Goal: Task Accomplishment & Management: Manage account settings

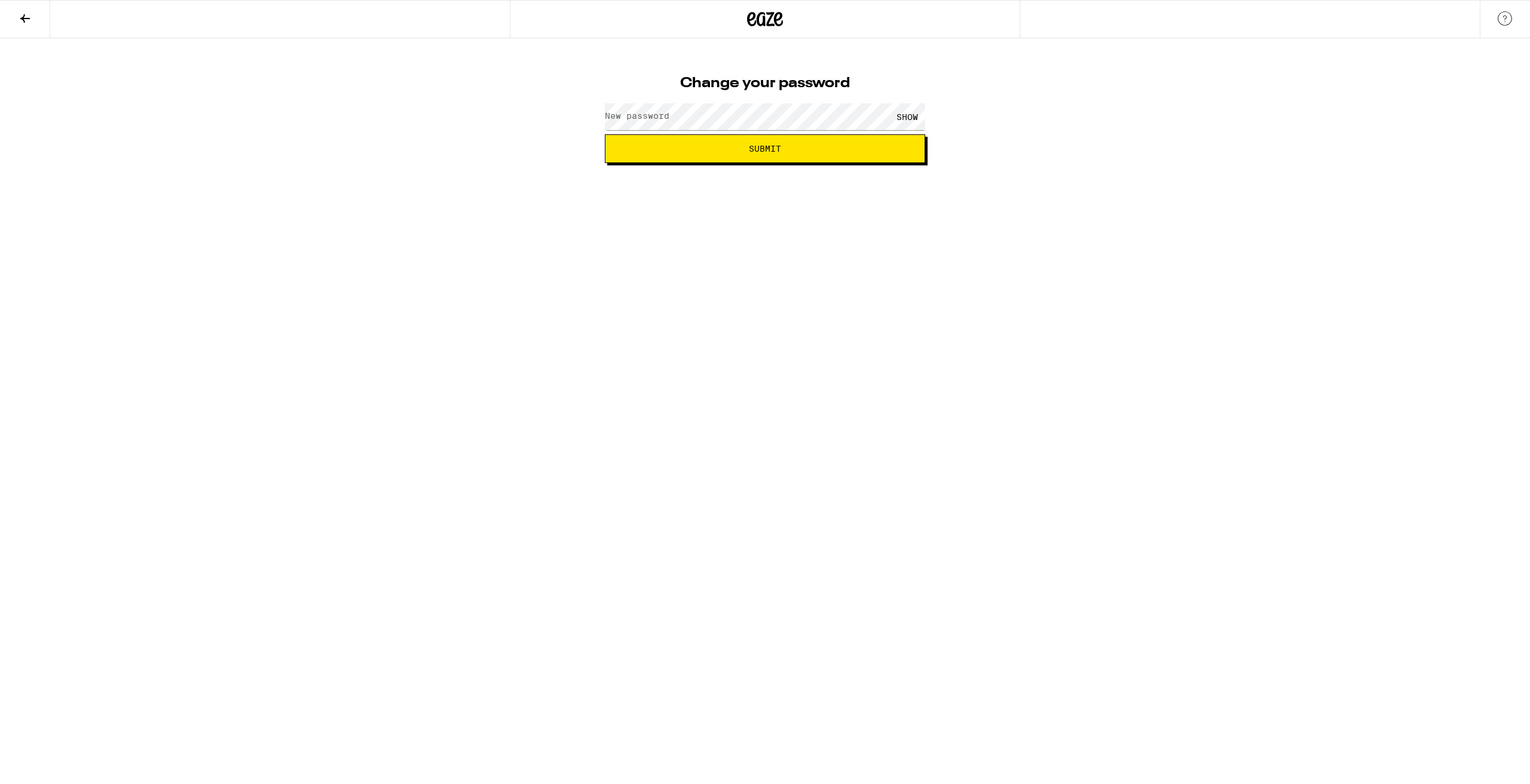
click at [638, 114] on label "New password" at bounding box center [637, 116] width 65 height 10
click at [917, 120] on div "SHOW" at bounding box center [906, 117] width 35 height 27
click at [828, 144] on button "Submit" at bounding box center [765, 149] width 320 height 29
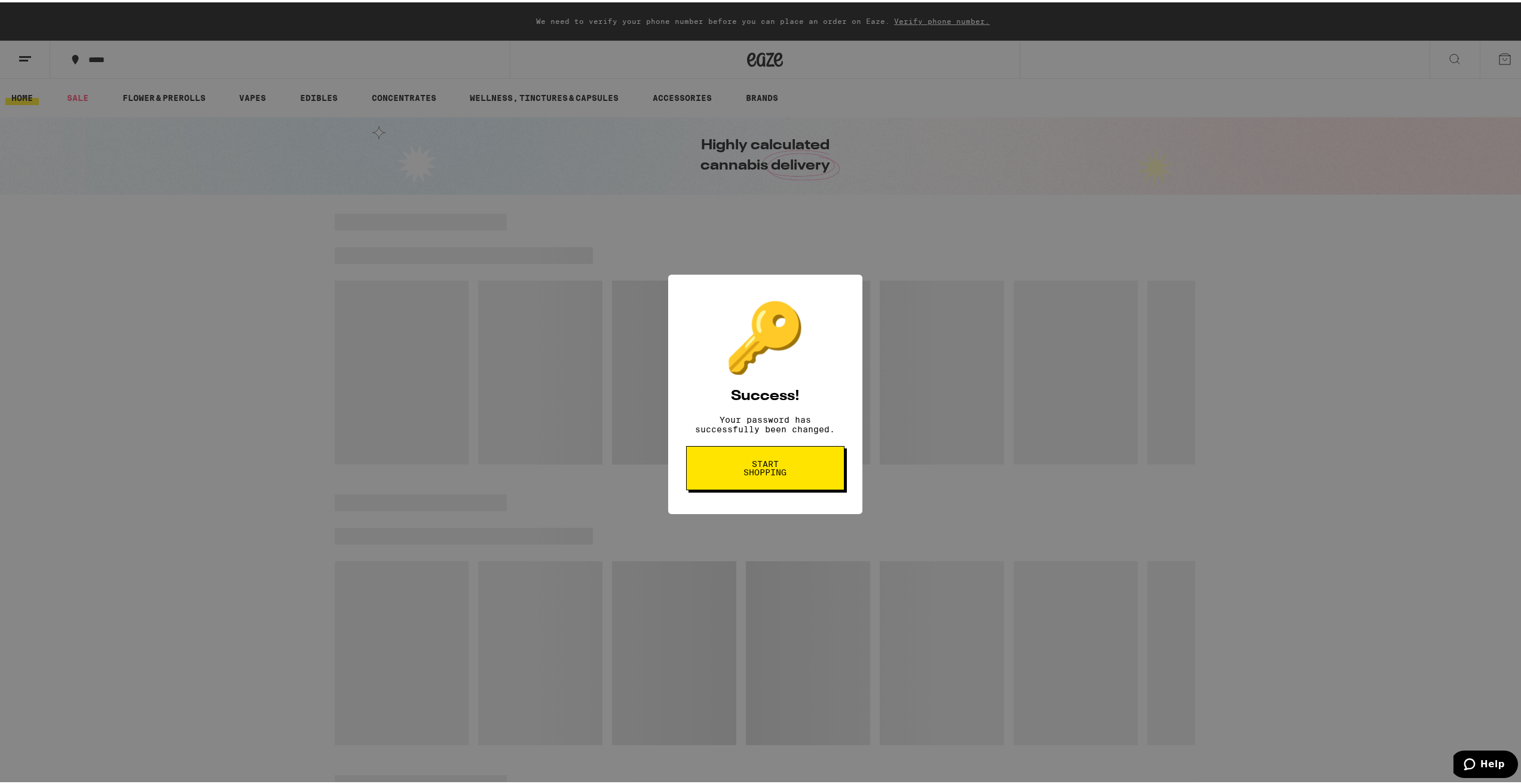
click at [777, 488] on button "Start shopping" at bounding box center [765, 466] width 158 height 45
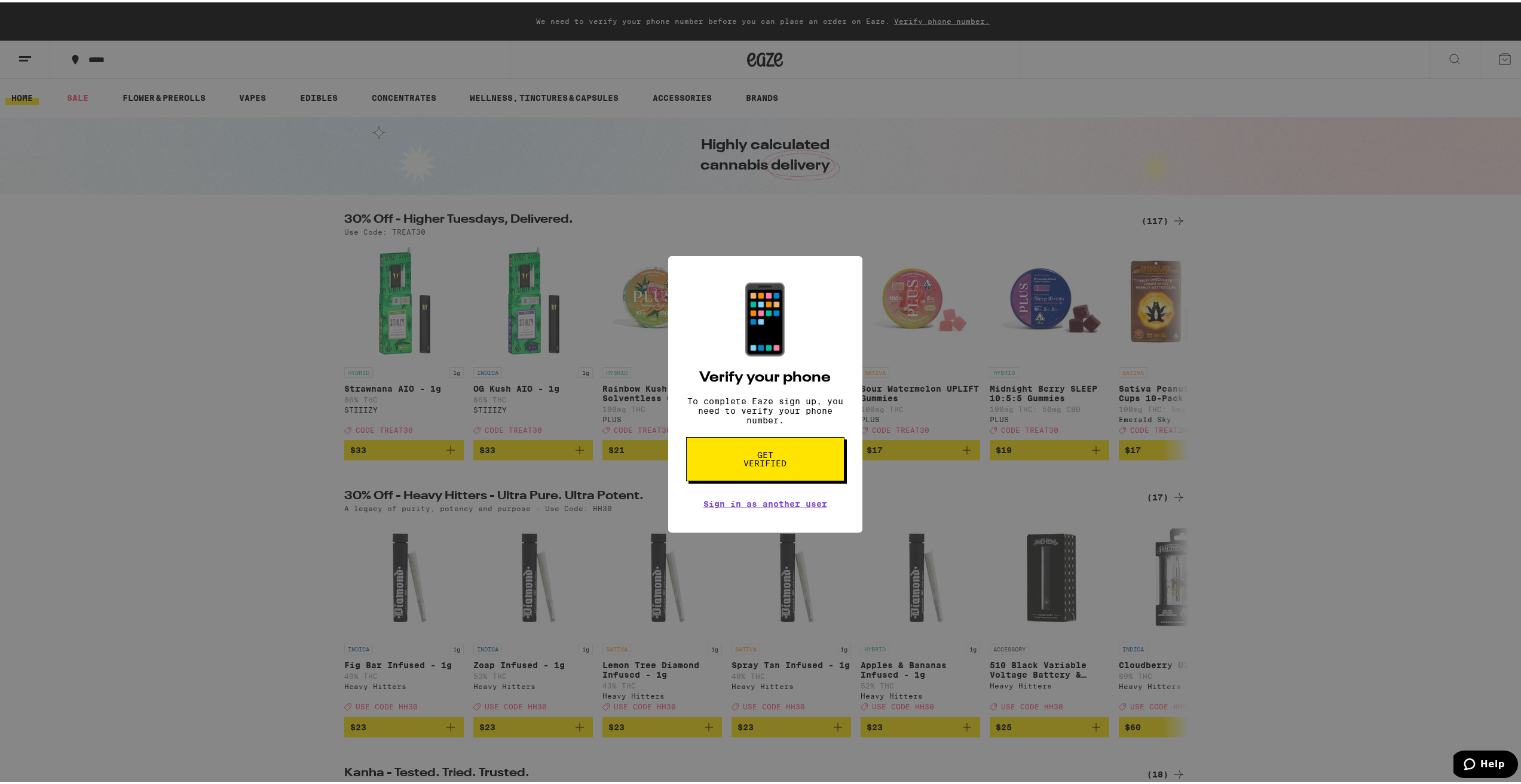
click at [801, 467] on button "Get verified" at bounding box center [765, 457] width 158 height 45
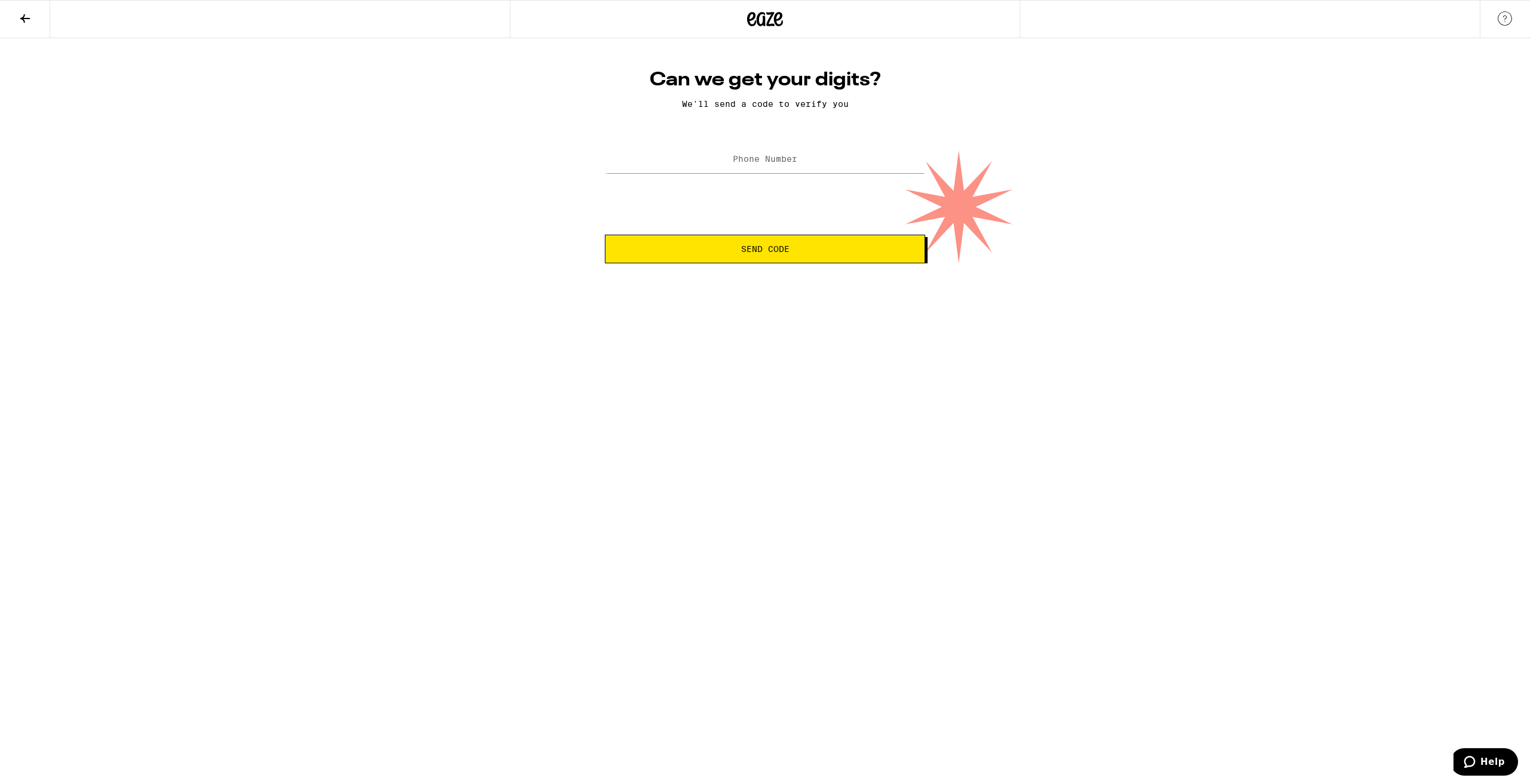
click at [785, 147] on div at bounding box center [765, 159] width 320 height 35
click at [784, 159] on label "Phone Number" at bounding box center [764, 158] width 65 height 10
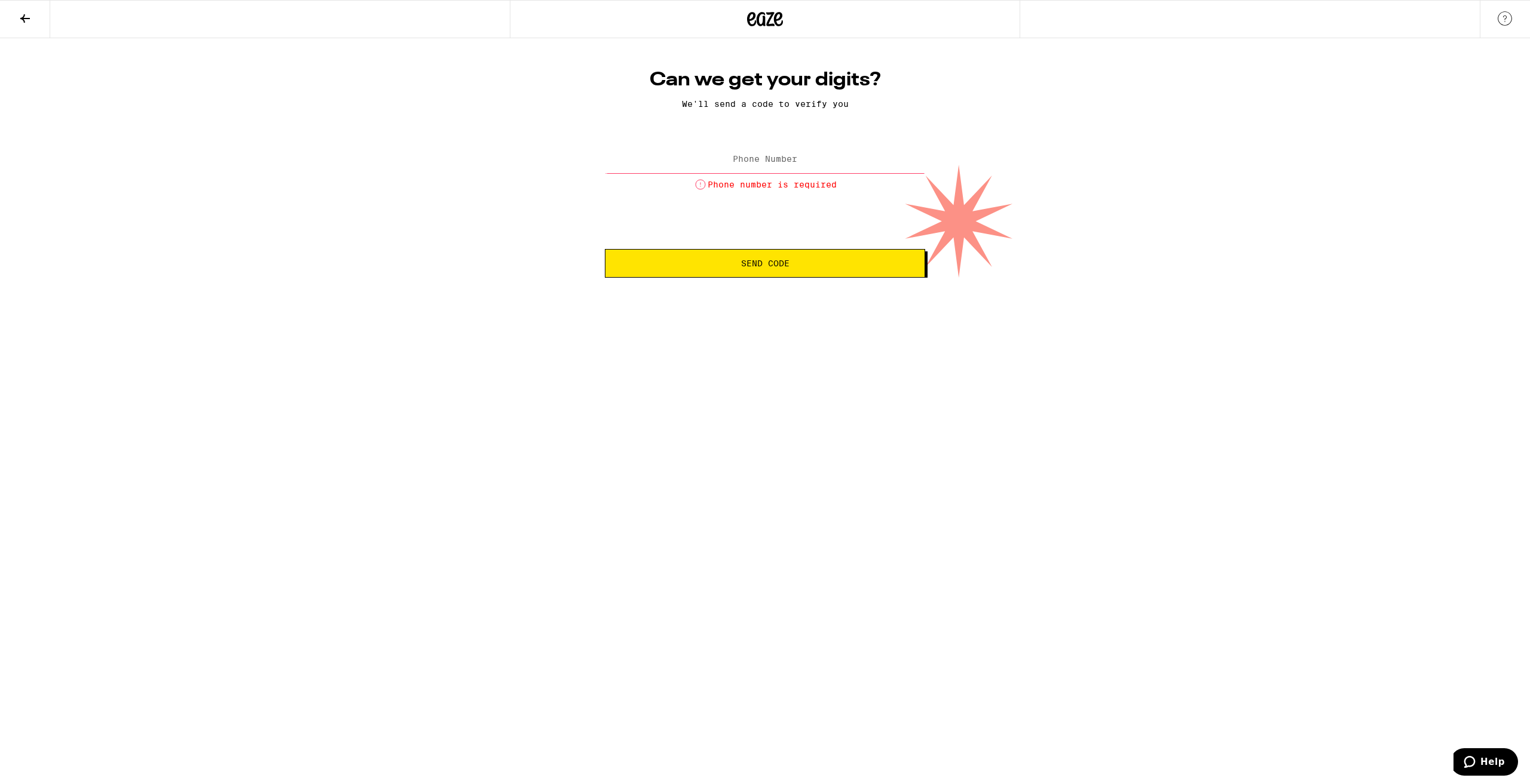
click at [769, 160] on label "Phone Number" at bounding box center [764, 158] width 65 height 10
type input "9"
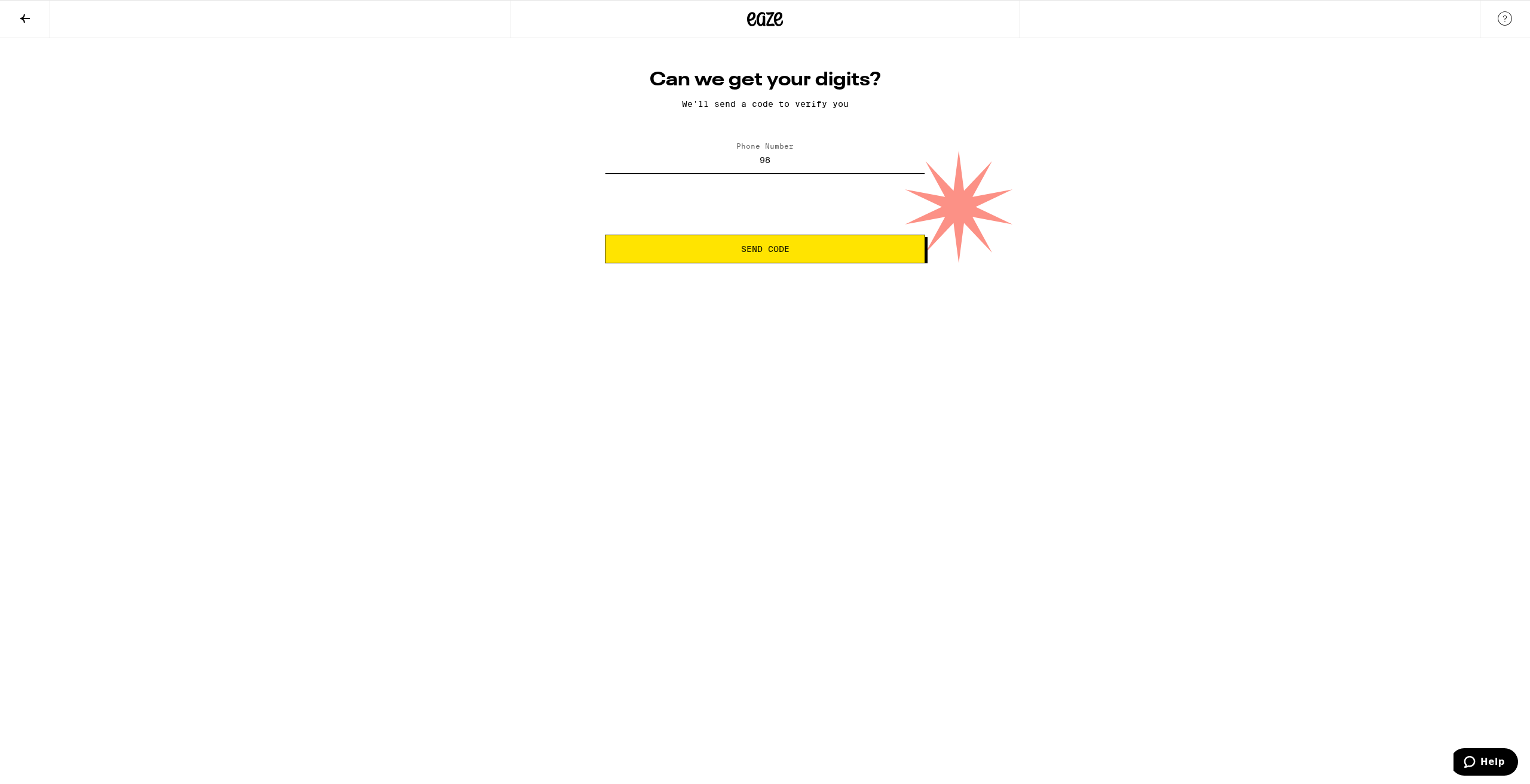
type input "9"
type input "[PHONE_NUMBER]"
click at [807, 245] on button "Send Code" at bounding box center [765, 249] width 320 height 29
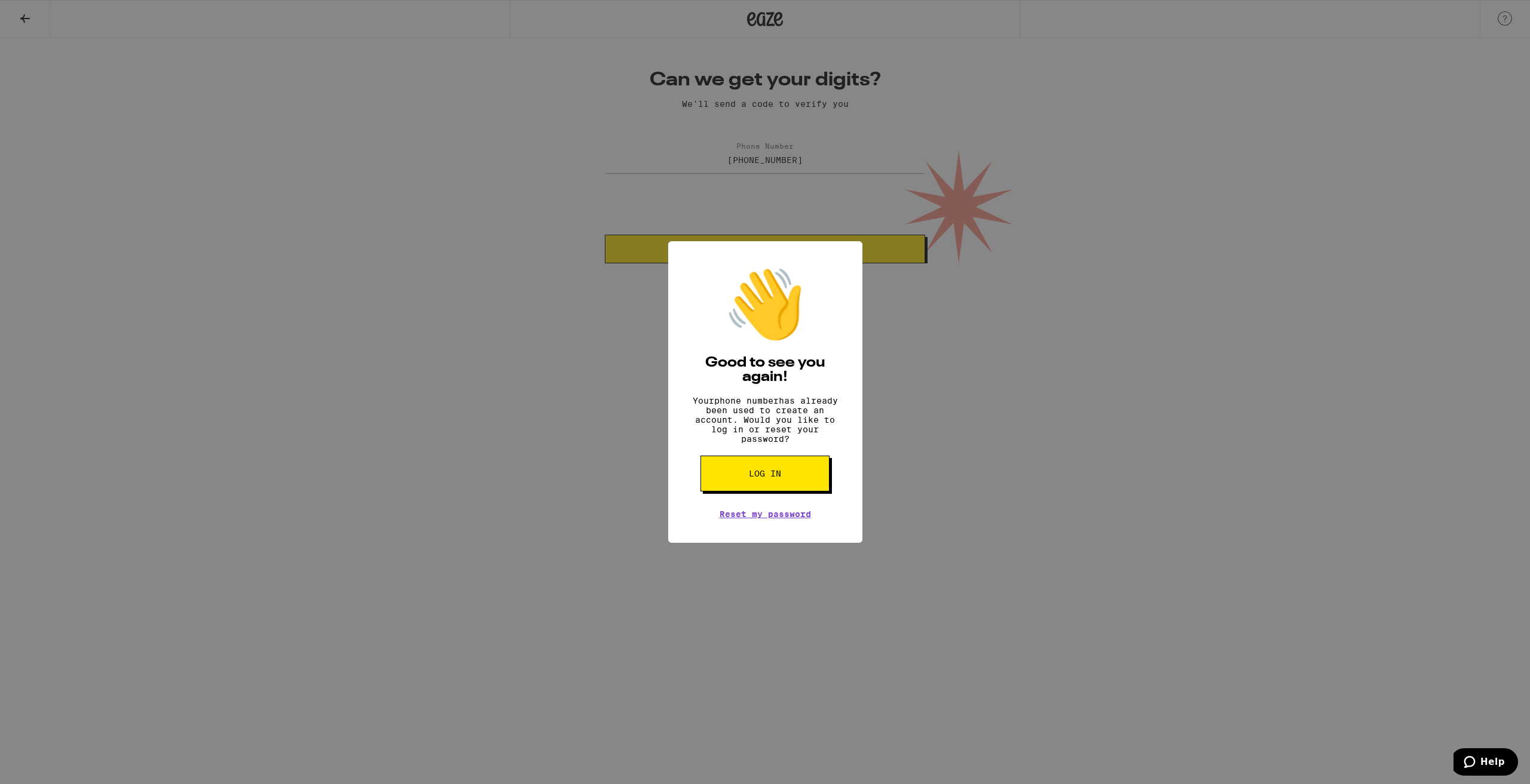
click at [787, 478] on button "Log in" at bounding box center [765, 473] width 129 height 35
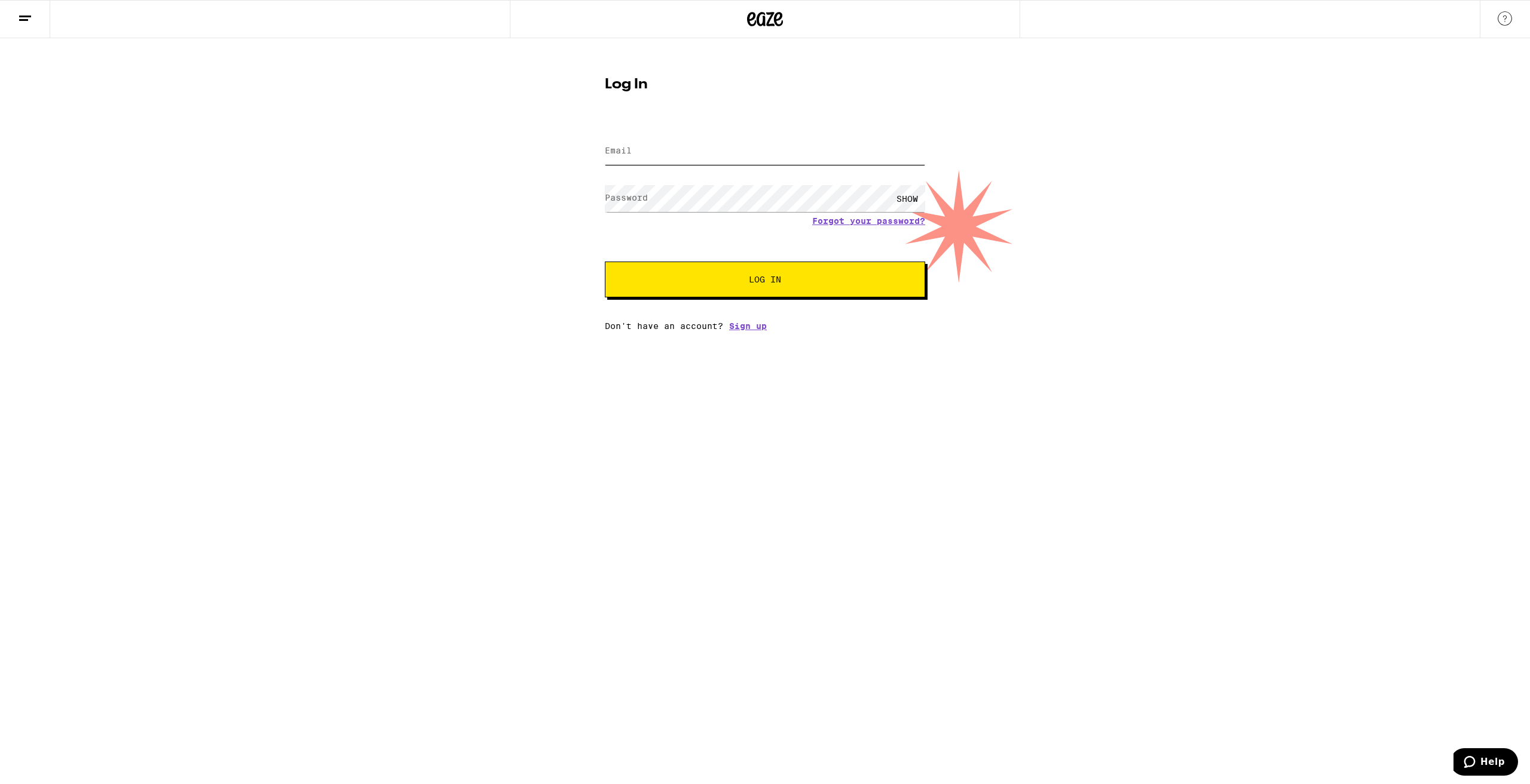
click at [661, 140] on input "Email" at bounding box center [765, 152] width 320 height 27
type input "[EMAIL_ADDRESS][DOMAIN_NAME]"
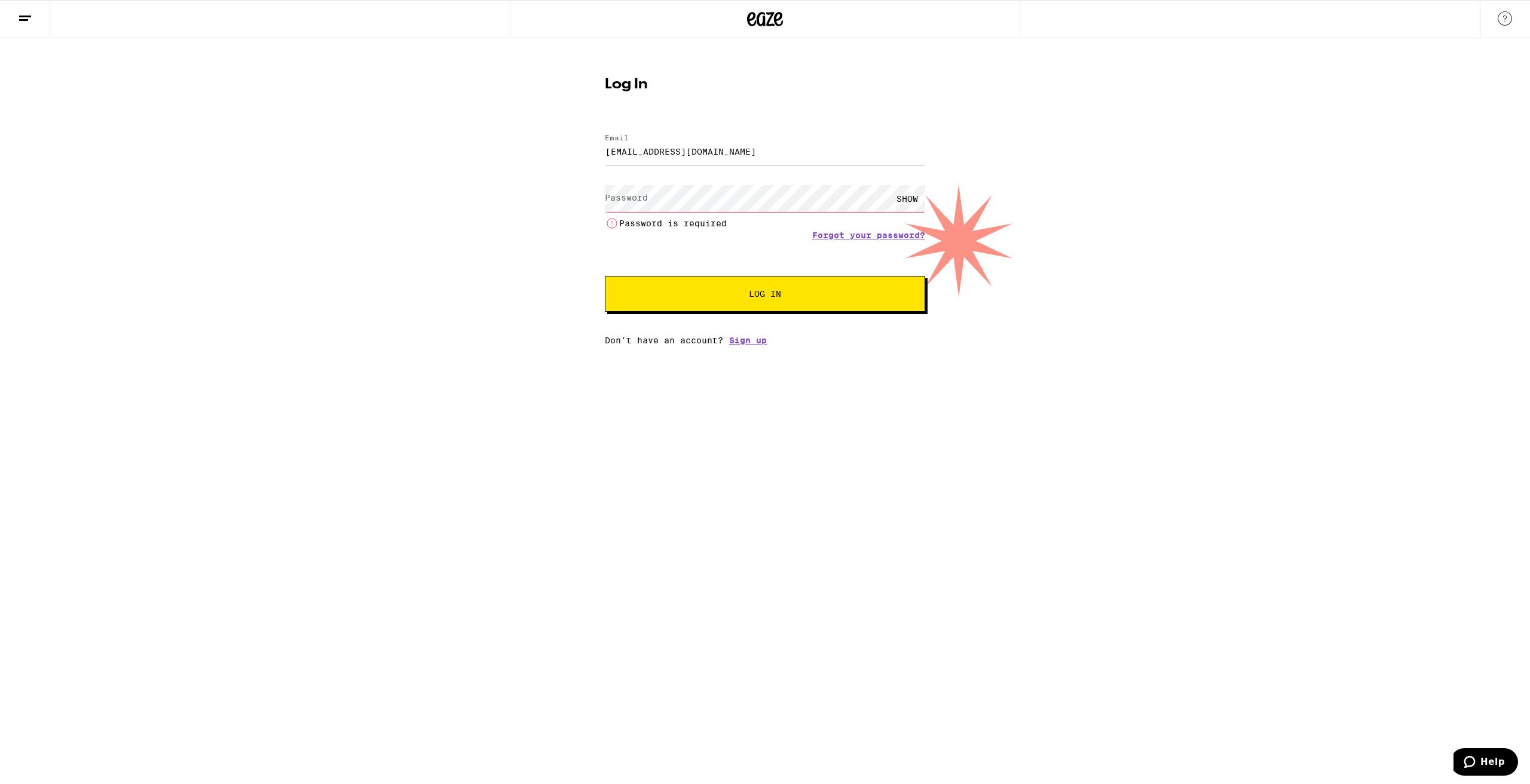
click at [903, 195] on div "SHOW" at bounding box center [906, 199] width 35 height 27
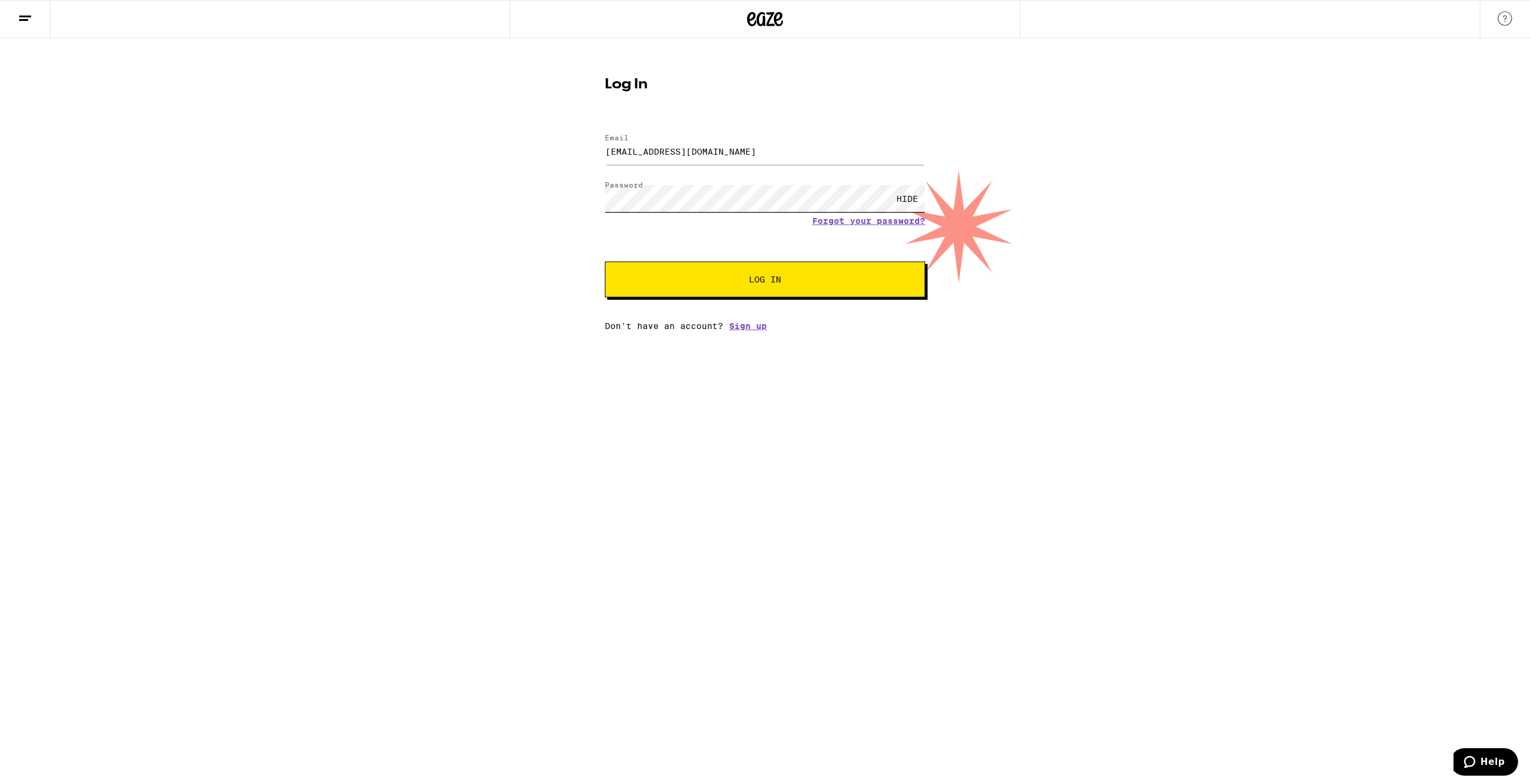
click at [605, 262] on button "Log In" at bounding box center [765, 279] width 320 height 35
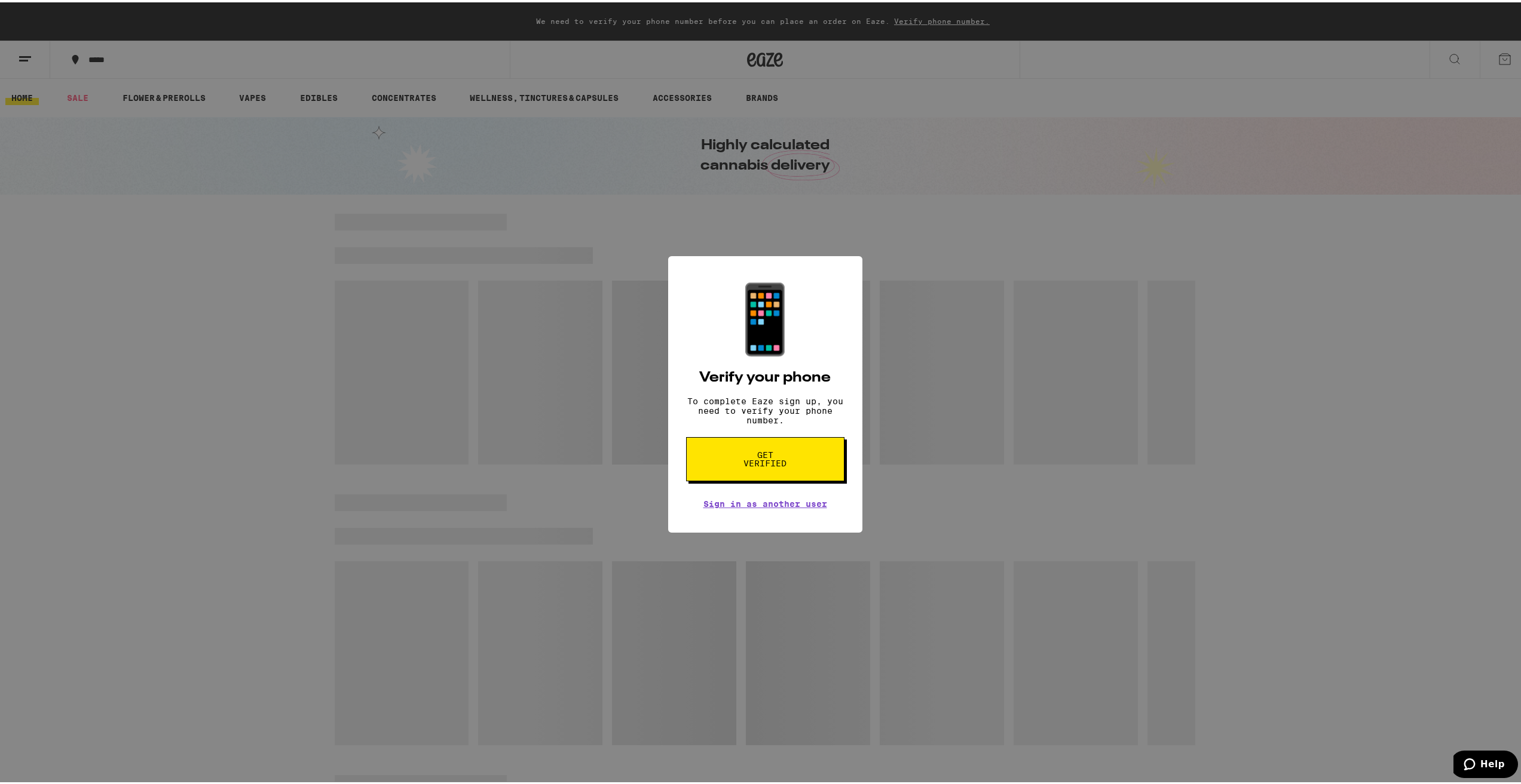
click at [789, 466] on span "Get verified" at bounding box center [765, 457] width 62 height 16
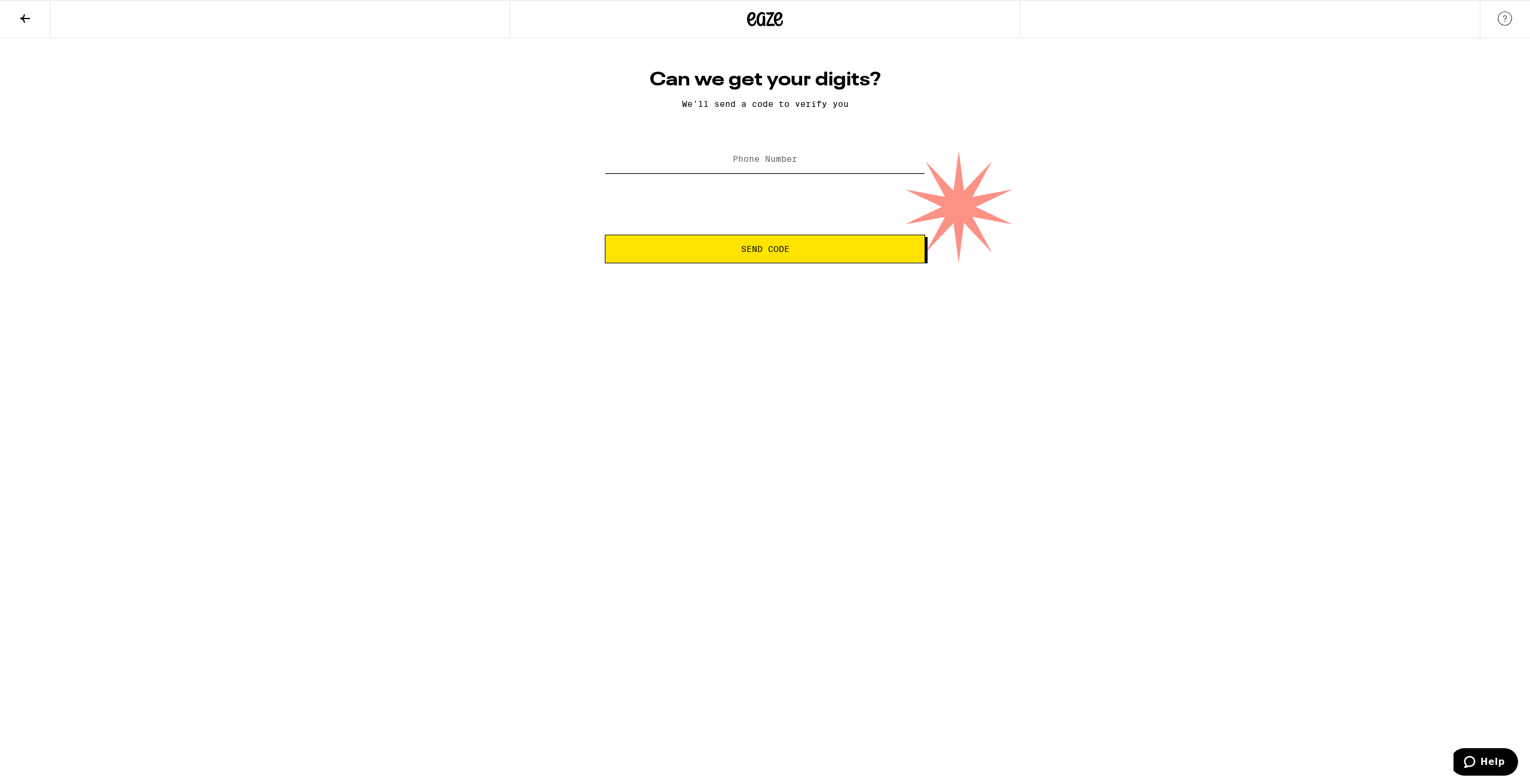
click at [789, 172] on input "Phone Number" at bounding box center [765, 160] width 320 height 27
type input "[PHONE_NUMBER]"
click at [736, 249] on span "Send Code" at bounding box center [765, 248] width 300 height 8
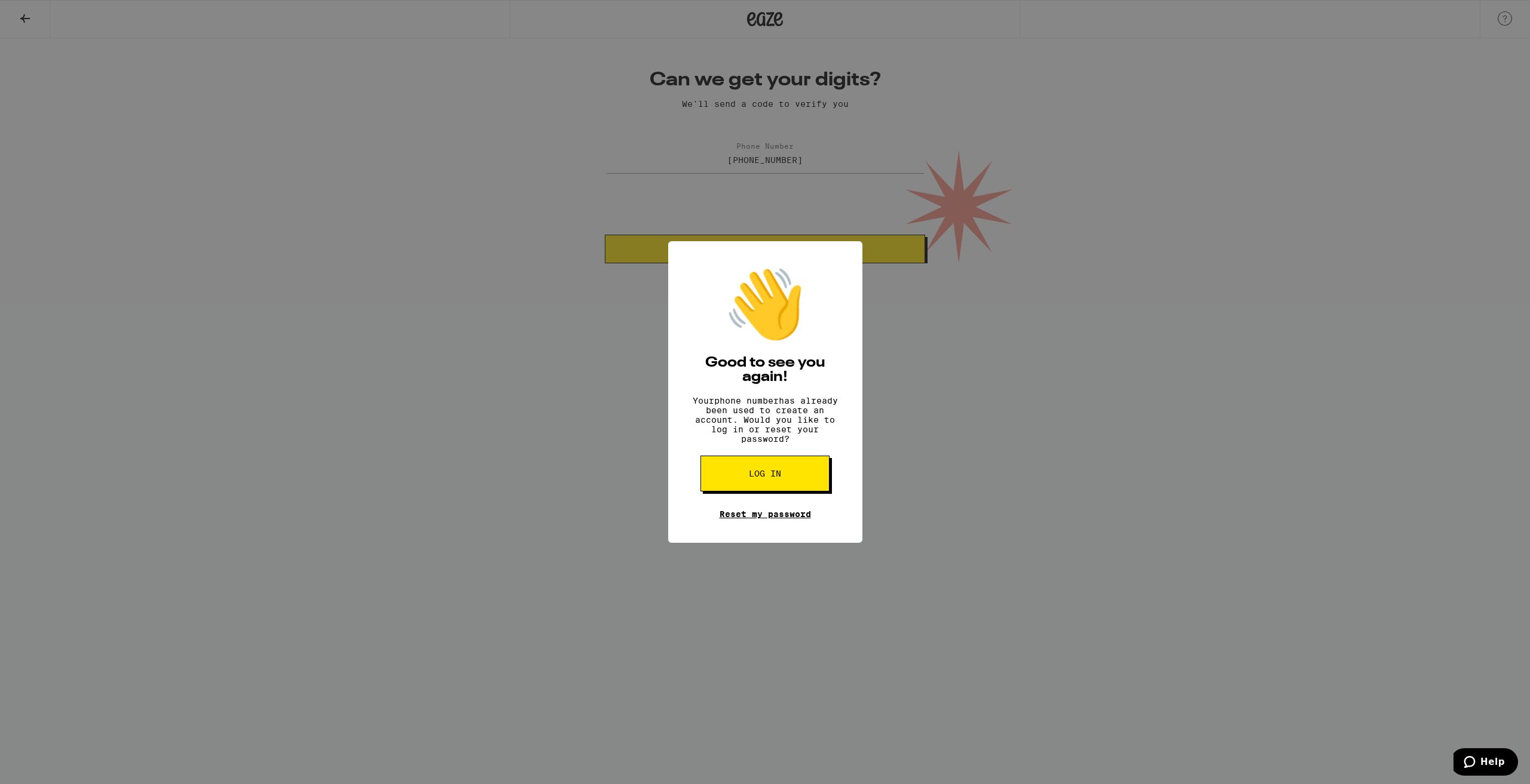
click at [786, 519] on link "Reset my password" at bounding box center [765, 514] width 92 height 10
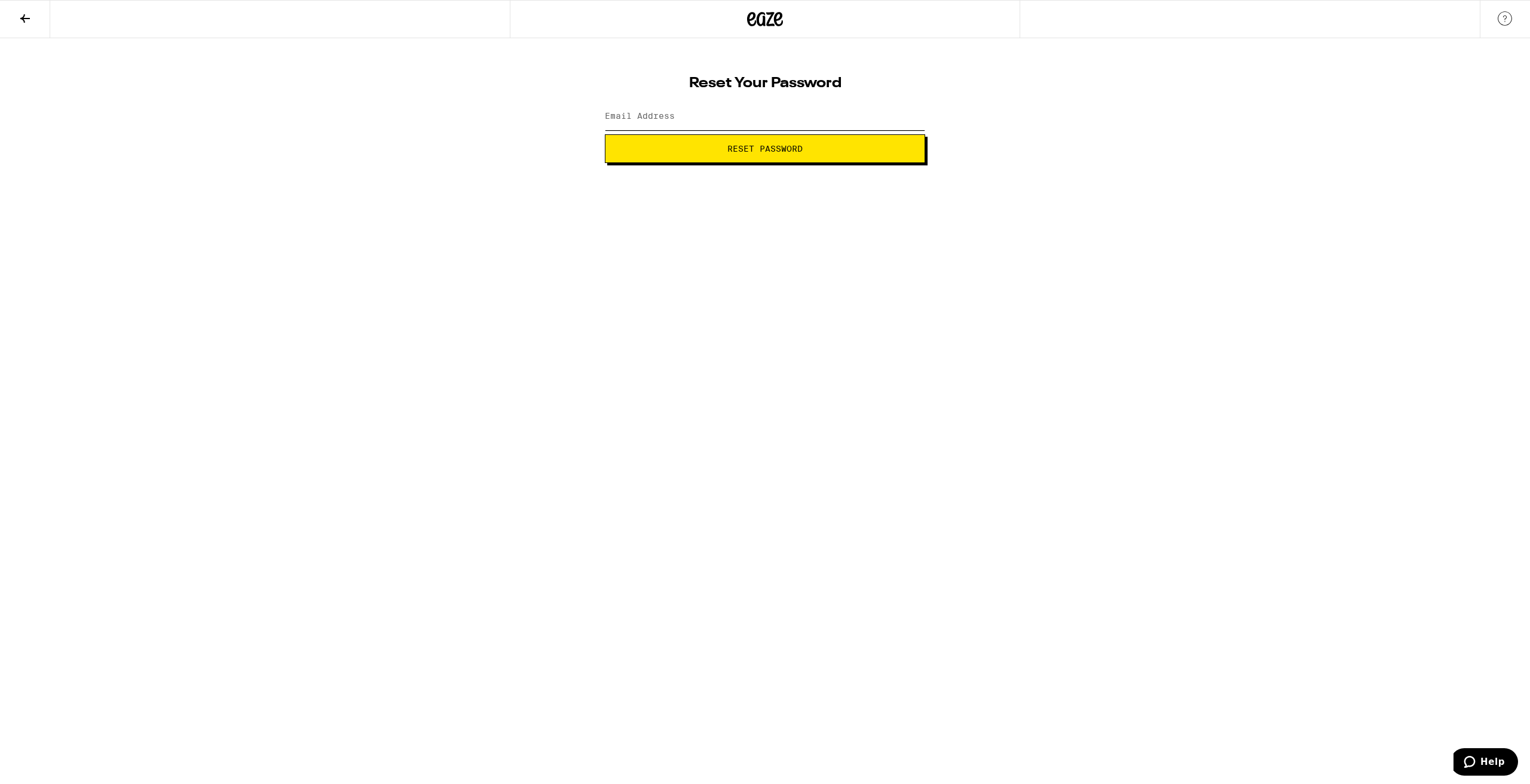
drag, startPoint x: 911, startPoint y: 471, endPoint x: 760, endPoint y: 117, distance: 384.9
click at [760, 117] on input "Email Address" at bounding box center [765, 117] width 320 height 27
click at [761, 117] on input "Email Address" at bounding box center [765, 117] width 320 height 27
type input "r"
type input "[EMAIL_ADDRESS][DOMAIN_NAME]"
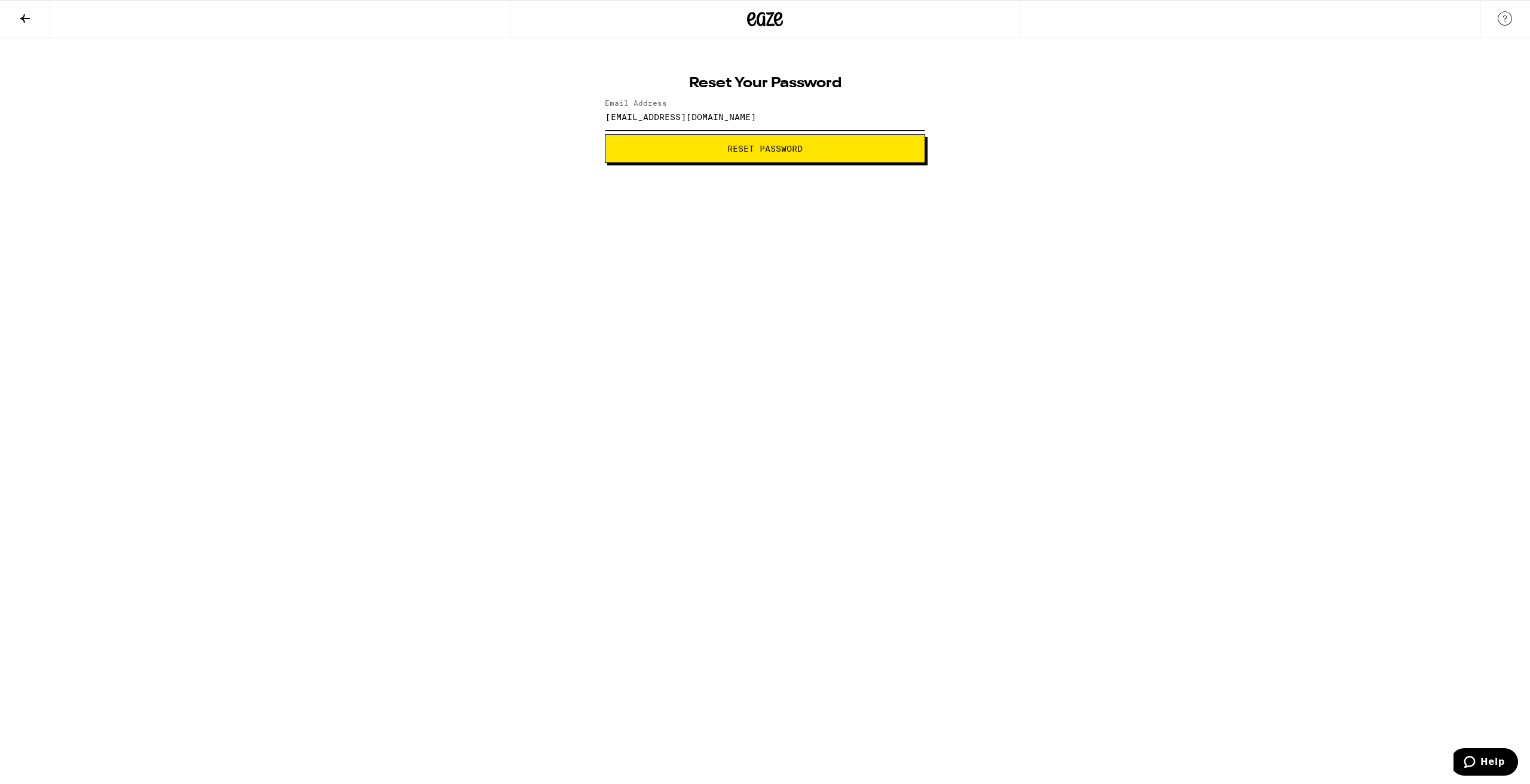
click at [605, 135] on button "Reset Password" at bounding box center [765, 149] width 320 height 29
